Goal: Information Seeking & Learning: Find specific page/section

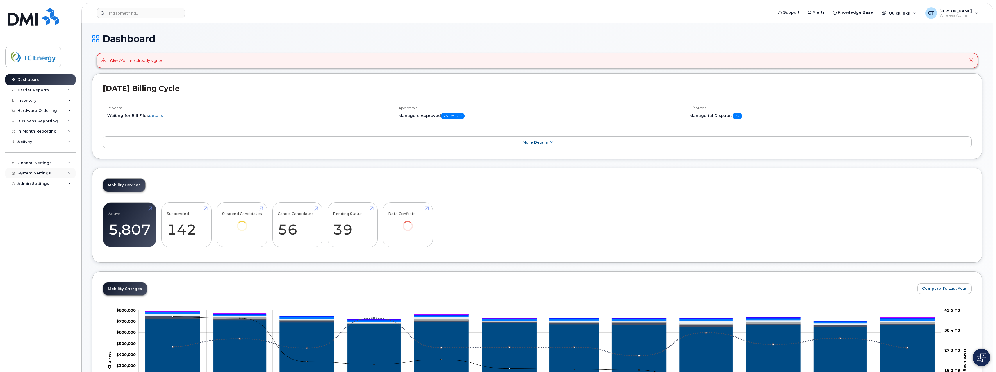
click at [37, 172] on div "System Settings" at bounding box center [33, 173] width 33 height 5
click at [37, 182] on div "Accounting Codes" at bounding box center [39, 183] width 38 height 5
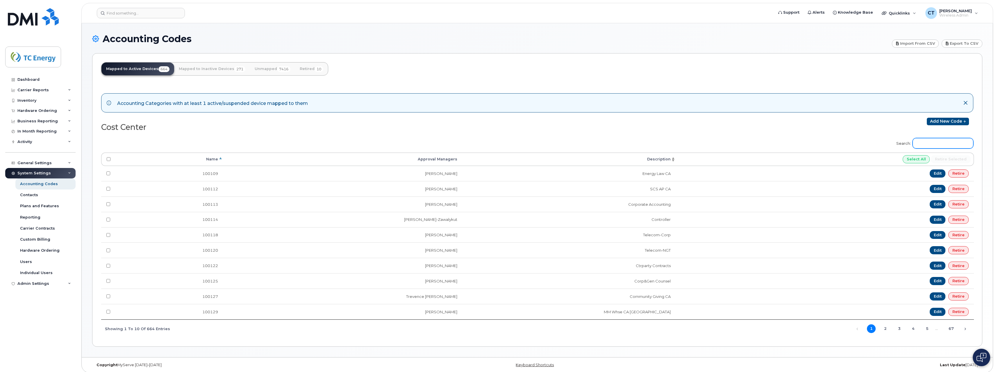
click at [936, 141] on input "Search:" at bounding box center [942, 143] width 61 height 10
type input "2"
click at [944, 146] on input "1022" at bounding box center [942, 143] width 61 height 10
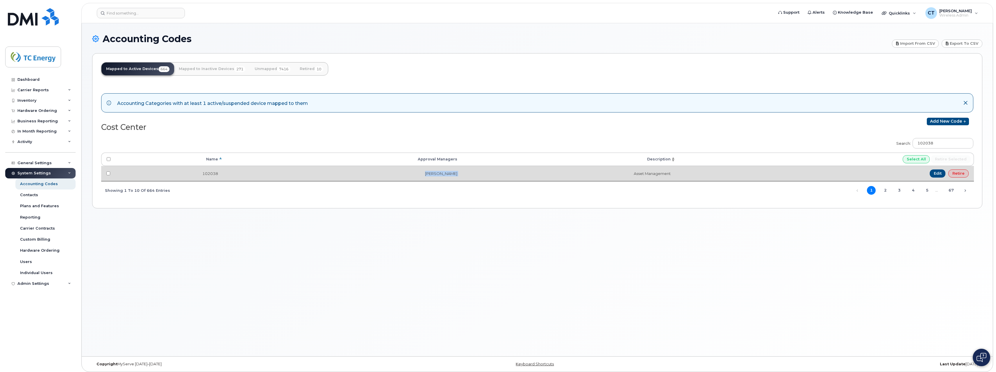
drag, startPoint x: 416, startPoint y: 175, endPoint x: 468, endPoint y: 175, distance: 52.0
click at [468, 175] on tr "102038 [PERSON_NAME] Asset Management Edit Retire" at bounding box center [537, 173] width 872 height 15
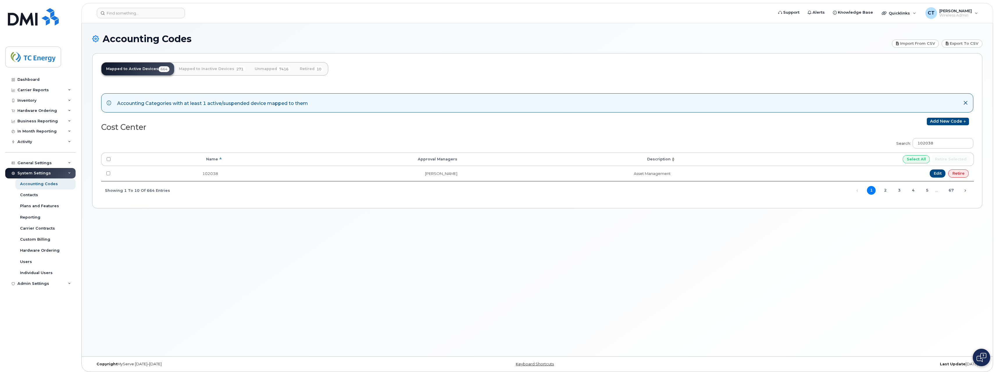
click at [274, 146] on div "Search: 102038 Processing... Name Approval Managers Description Select All Reti…" at bounding box center [537, 166] width 872 height 65
drag, startPoint x: 906, startPoint y: 140, endPoint x: 846, endPoint y: 141, distance: 59.6
click at [846, 141] on div "Search: 102038 Processing... Name Approval Managers Description Select All Reti…" at bounding box center [537, 166] width 872 height 65
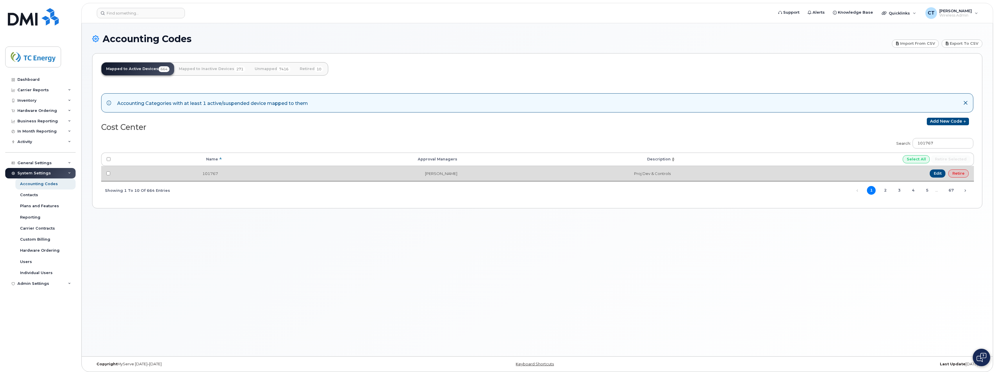
drag, startPoint x: 461, startPoint y: 173, endPoint x: 406, endPoint y: 173, distance: 54.9
click at [406, 173] on td "Brodie Pattenden" at bounding box center [342, 173] width 239 height 15
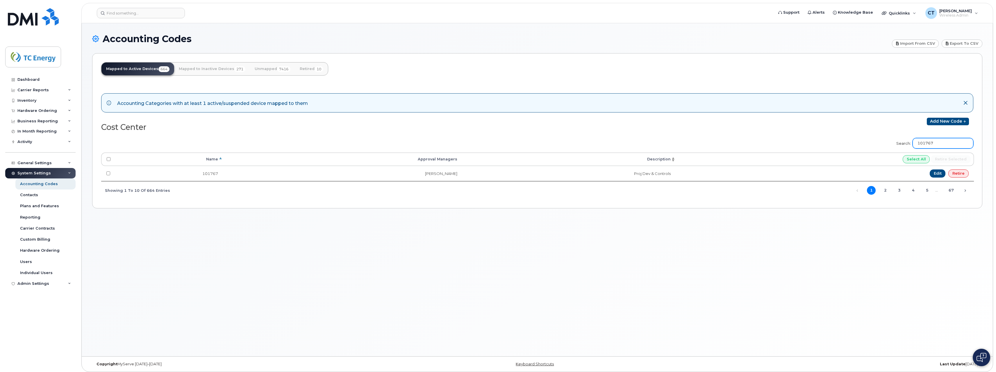
drag, startPoint x: 944, startPoint y: 142, endPoint x: 877, endPoint y: 143, distance: 67.1
click at [879, 144] on div "Search: 101767 Processing... Name Approval Managers Description Select All Reti…" at bounding box center [537, 166] width 872 height 65
drag, startPoint x: 947, startPoint y: 140, endPoint x: 893, endPoint y: 142, distance: 54.7
click at [893, 142] on div "Search: 100583 Processing... Name Approval Managers Description Select All Reti…" at bounding box center [537, 166] width 872 height 65
type input "101767"
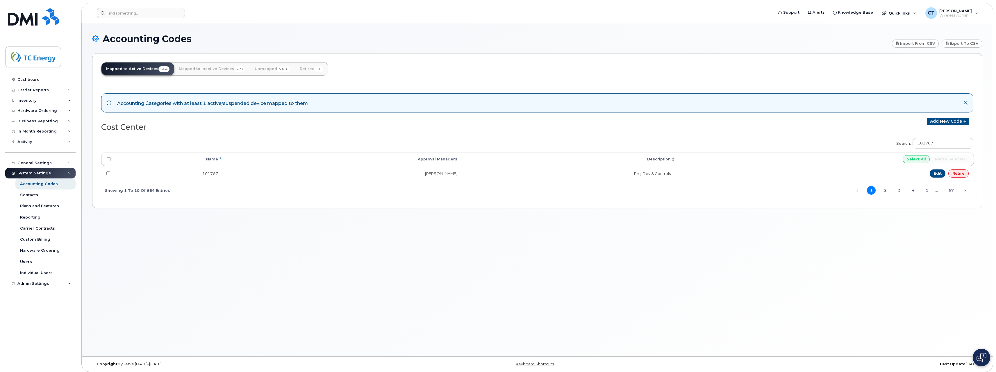
click at [132, 7] on header "Support Alerts Knowledge Base Quicklinks Suspend / Cancel Device Change SIM Car…" at bounding box center [536, 13] width 911 height 20
click at [132, 10] on input at bounding box center [141, 13] width 88 height 10
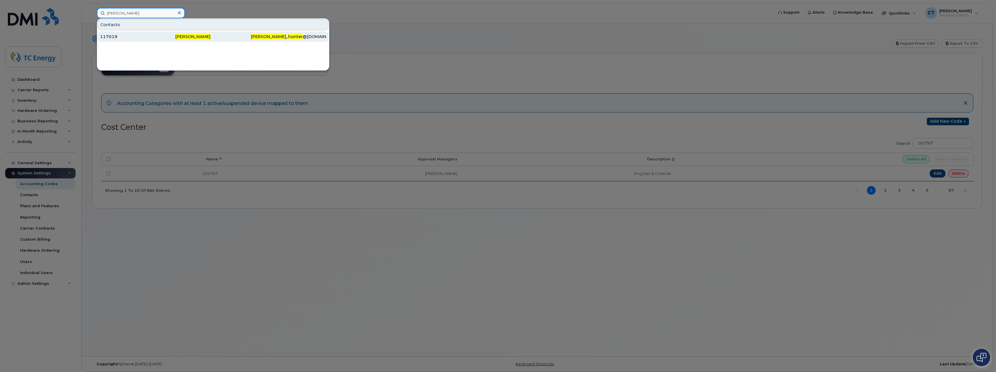
type input "william hunter"
click at [224, 37] on div "William Hunter" at bounding box center [212, 37] width 75 height 6
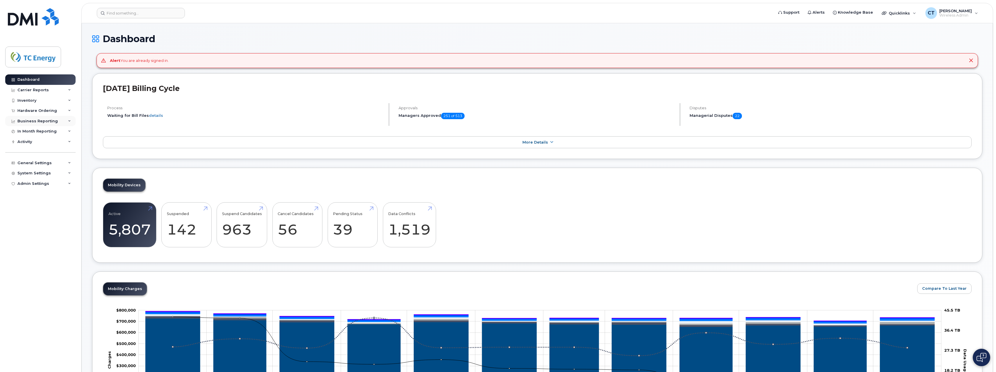
click at [59, 118] on div "Business Reporting" at bounding box center [40, 121] width 70 height 10
click at [49, 130] on div "Managerial Reports" at bounding box center [40, 131] width 40 height 5
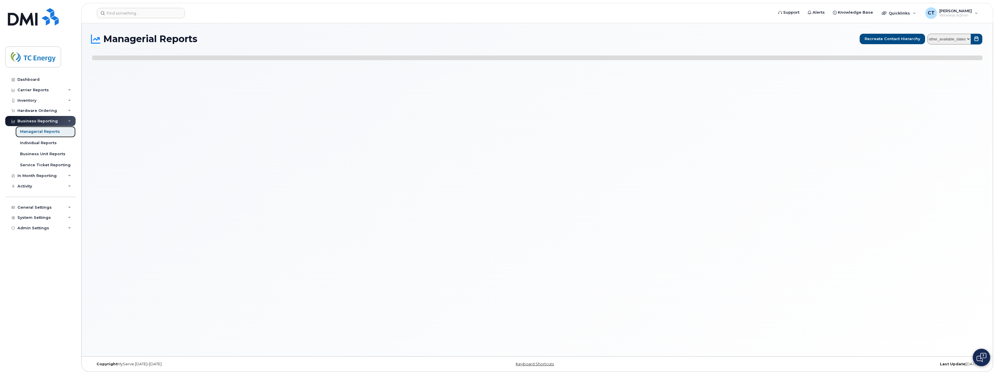
select select
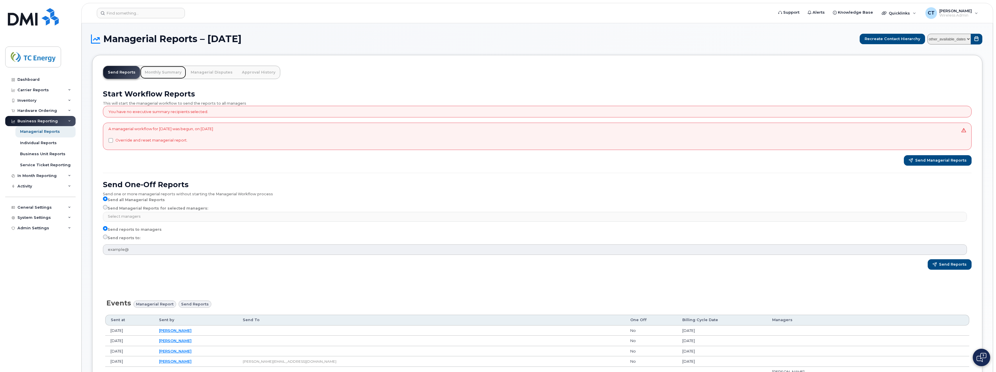
click at [170, 72] on link "Monthly Summary" at bounding box center [163, 72] width 46 height 13
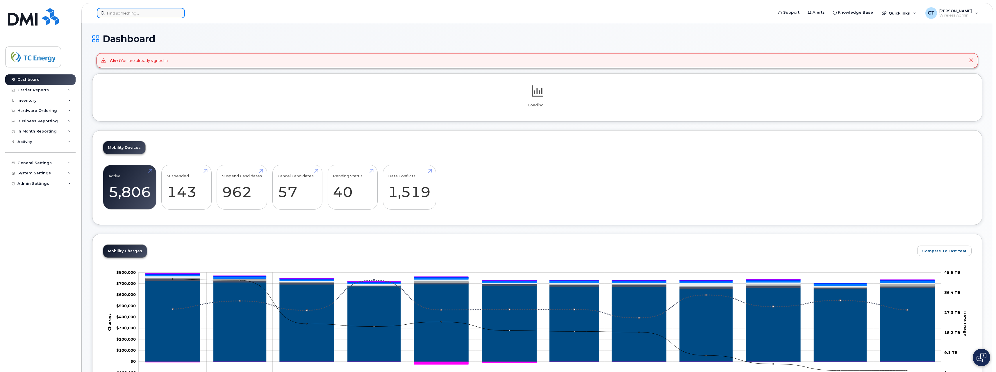
drag, startPoint x: 148, startPoint y: 16, endPoint x: 146, endPoint y: 13, distance: 3.3
click at [148, 16] on input at bounding box center [141, 13] width 88 height 10
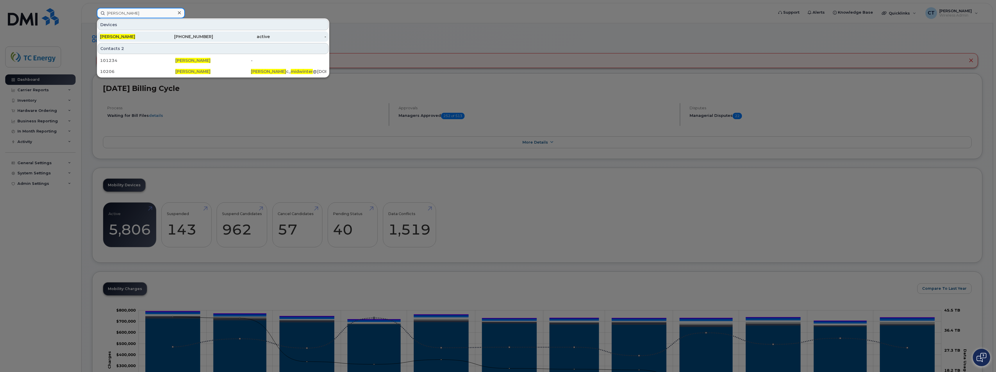
type input "travis midwinter"
click at [147, 39] on div "Travis Midwinter" at bounding box center [128, 37] width 57 height 6
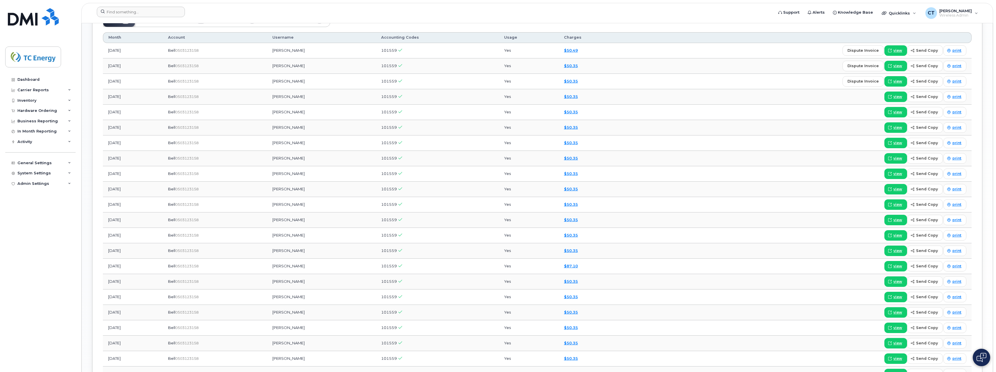
scroll to position [590, 0]
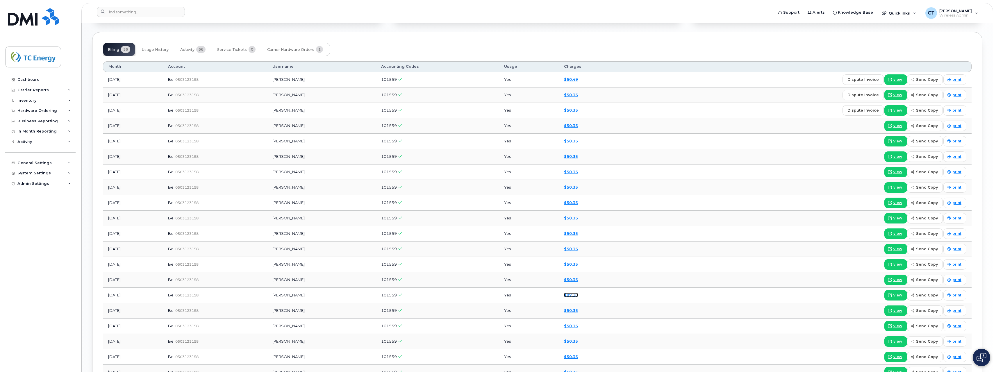
click at [578, 294] on link "$87.10" at bounding box center [571, 295] width 14 height 5
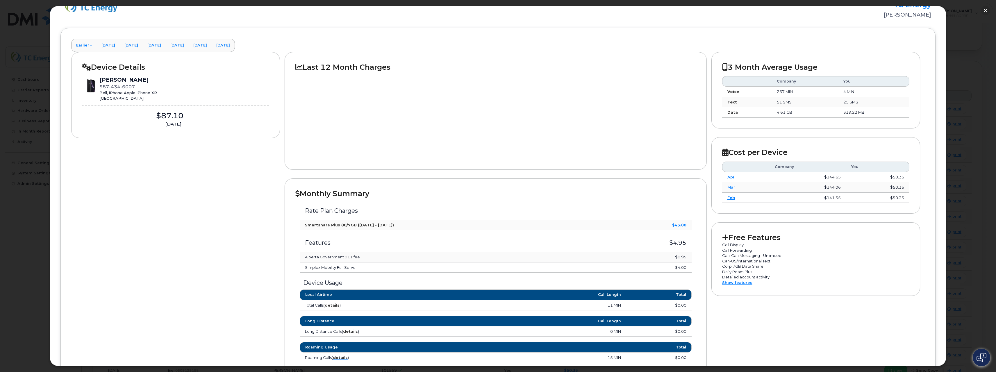
scroll to position [0, 0]
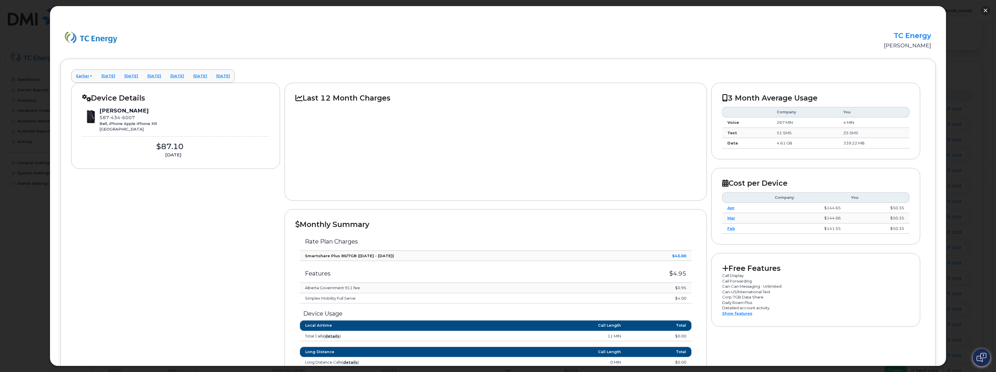
click at [988, 10] on div "× TC Energy Travis Midwinter Earlier January 2025 December 2024 November 2024 O…" at bounding box center [498, 186] width 996 height 372
drag, startPoint x: 988, startPoint y: 10, endPoint x: 973, endPoint y: 42, distance: 35.0
click at [969, 45] on div at bounding box center [498, 186] width 996 height 372
click at [985, 11] on button "button" at bounding box center [984, 10] width 9 height 9
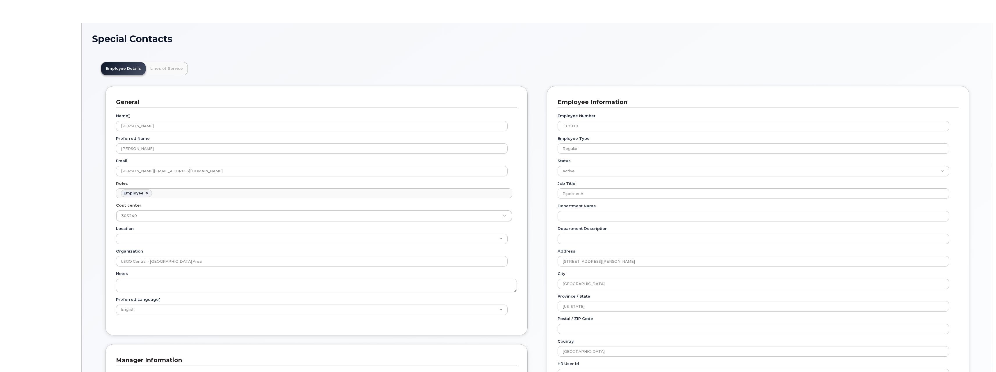
scroll to position [17, 0]
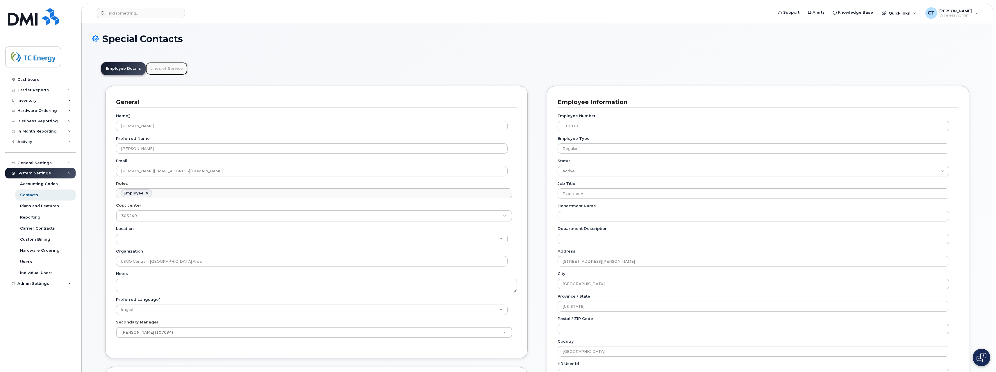
click at [161, 69] on link "Lines of Service" at bounding box center [167, 68] width 42 height 13
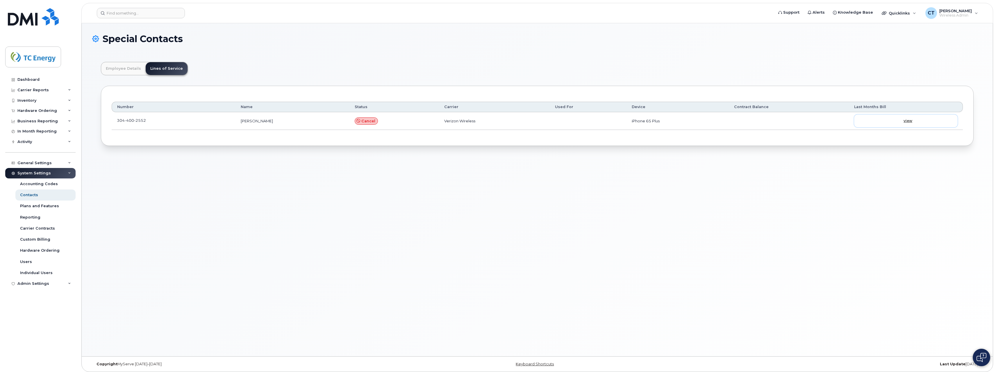
click at [902, 121] on span at bounding box center [899, 120] width 5 height 5
click at [151, 120] on span at bounding box center [150, 121] width 5 height 5
